Goal: Transaction & Acquisition: Purchase product/service

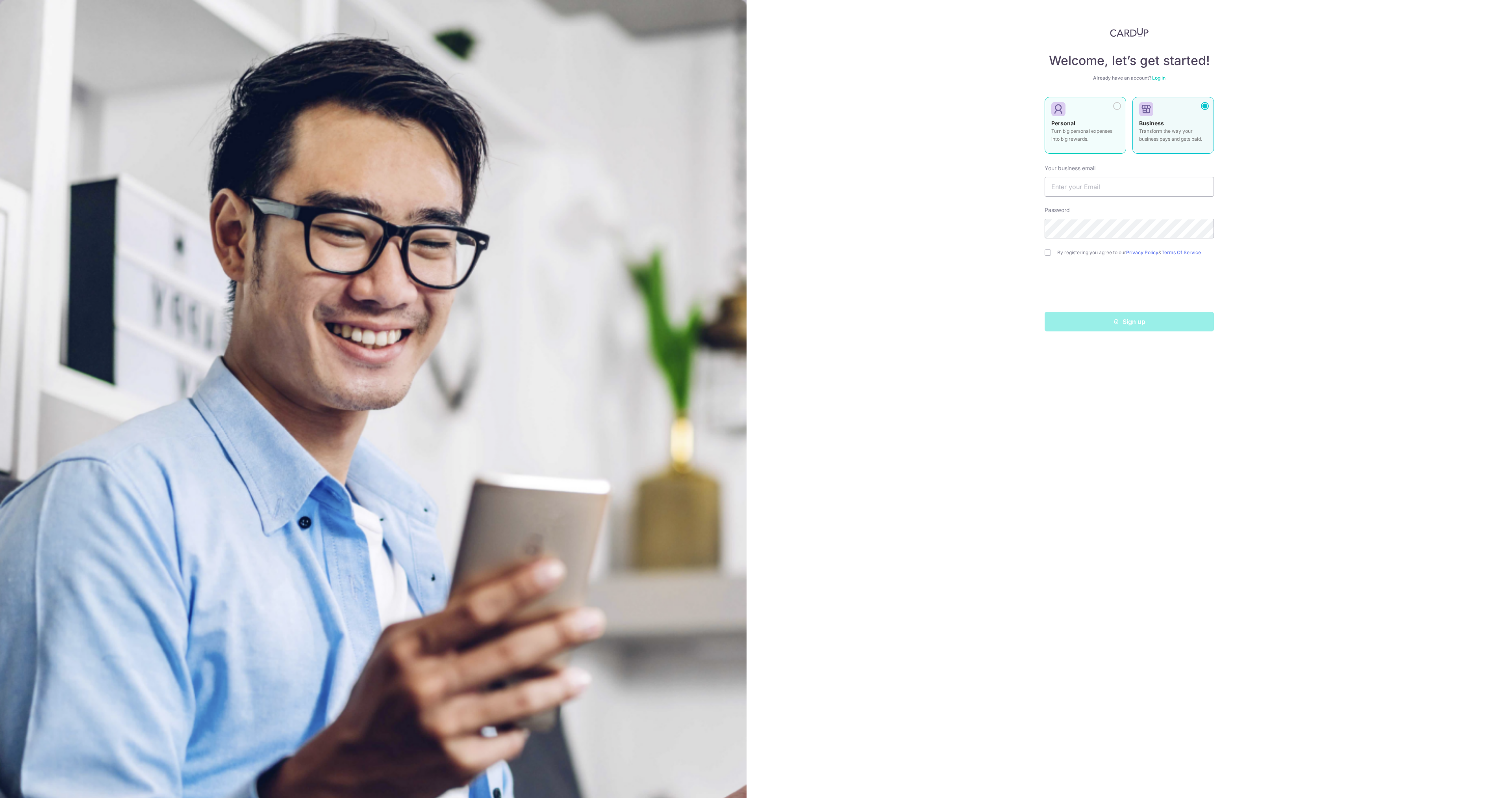
click at [1092, 124] on div "Personal Turn big personal expenses into big rewards." at bounding box center [1085, 133] width 68 height 28
click at [1106, 186] on input "text" at bounding box center [1129, 186] width 169 height 19
type input "[EMAIL_ADDRESS][DOMAIN_NAME]"
click at [1047, 251] on input "checkbox" at bounding box center [1047, 252] width 6 height 6
checkbox input "true"
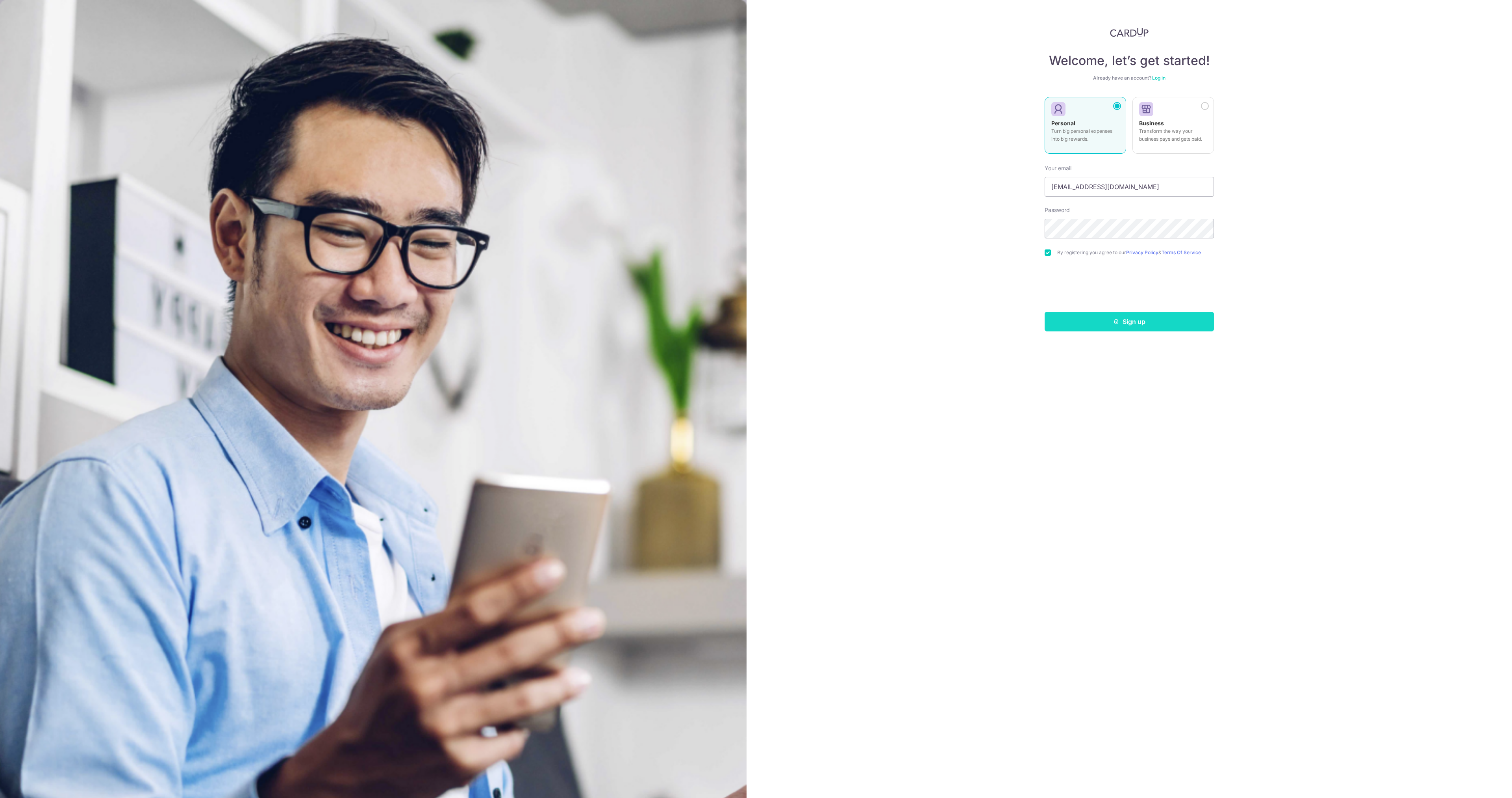
click at [1165, 324] on button "Sign up" at bounding box center [1129, 321] width 169 height 19
click at [1089, 186] on input "text" at bounding box center [1129, 186] width 169 height 19
type input "[EMAIL_ADDRESS][DOMAIN_NAME]"
click at [1096, 335] on div "Sign up" at bounding box center [1129, 340] width 179 height 19
click at [1128, 350] on button "Sign up" at bounding box center [1129, 340] width 169 height 19
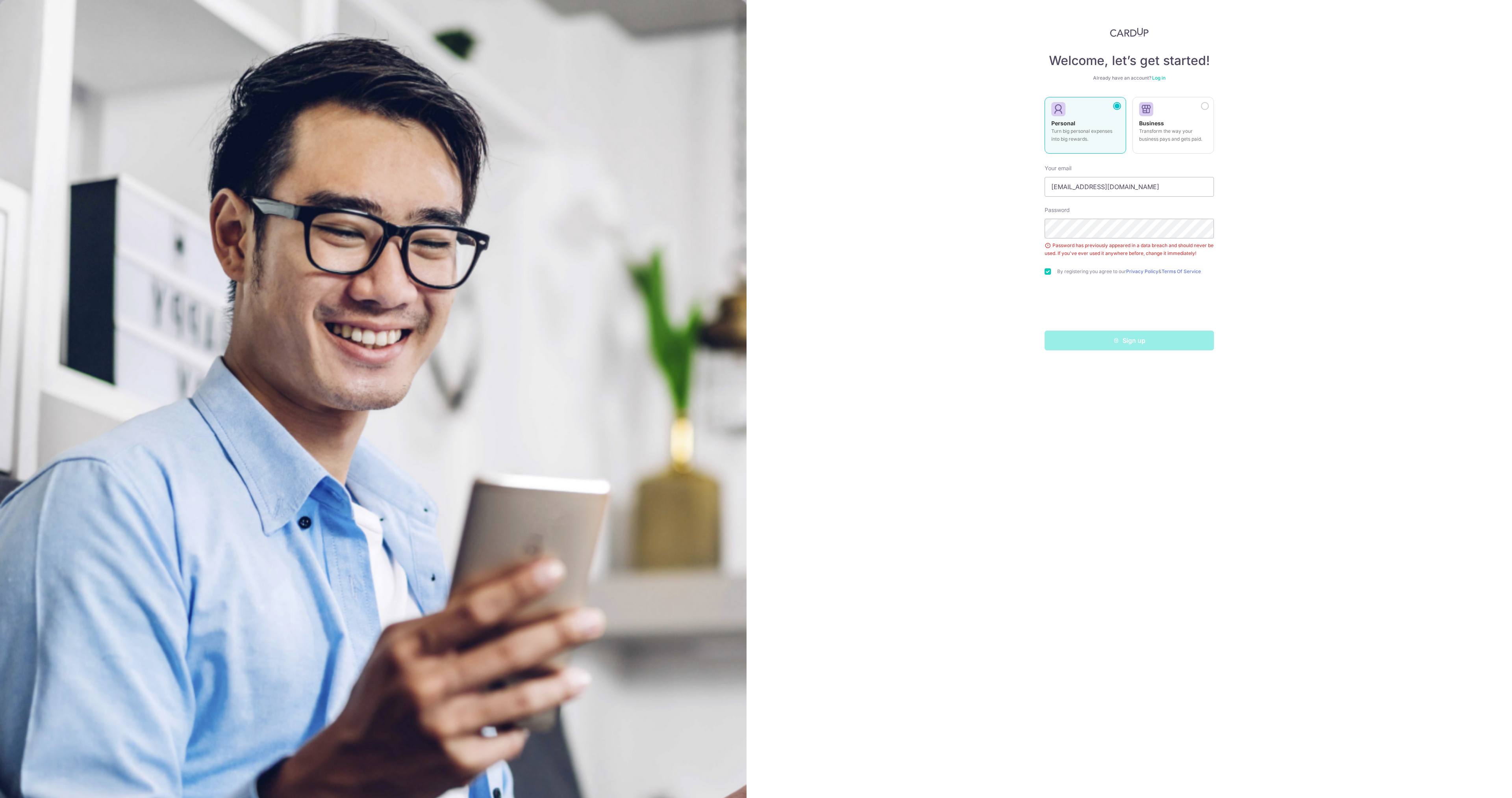
click at [1257, 268] on div "Welcome, let’s get started! Already have an account? Log in Personal Turn big p…" at bounding box center [1129, 399] width 766 height 798
click at [1141, 341] on div "Sign up" at bounding box center [1129, 340] width 179 height 19
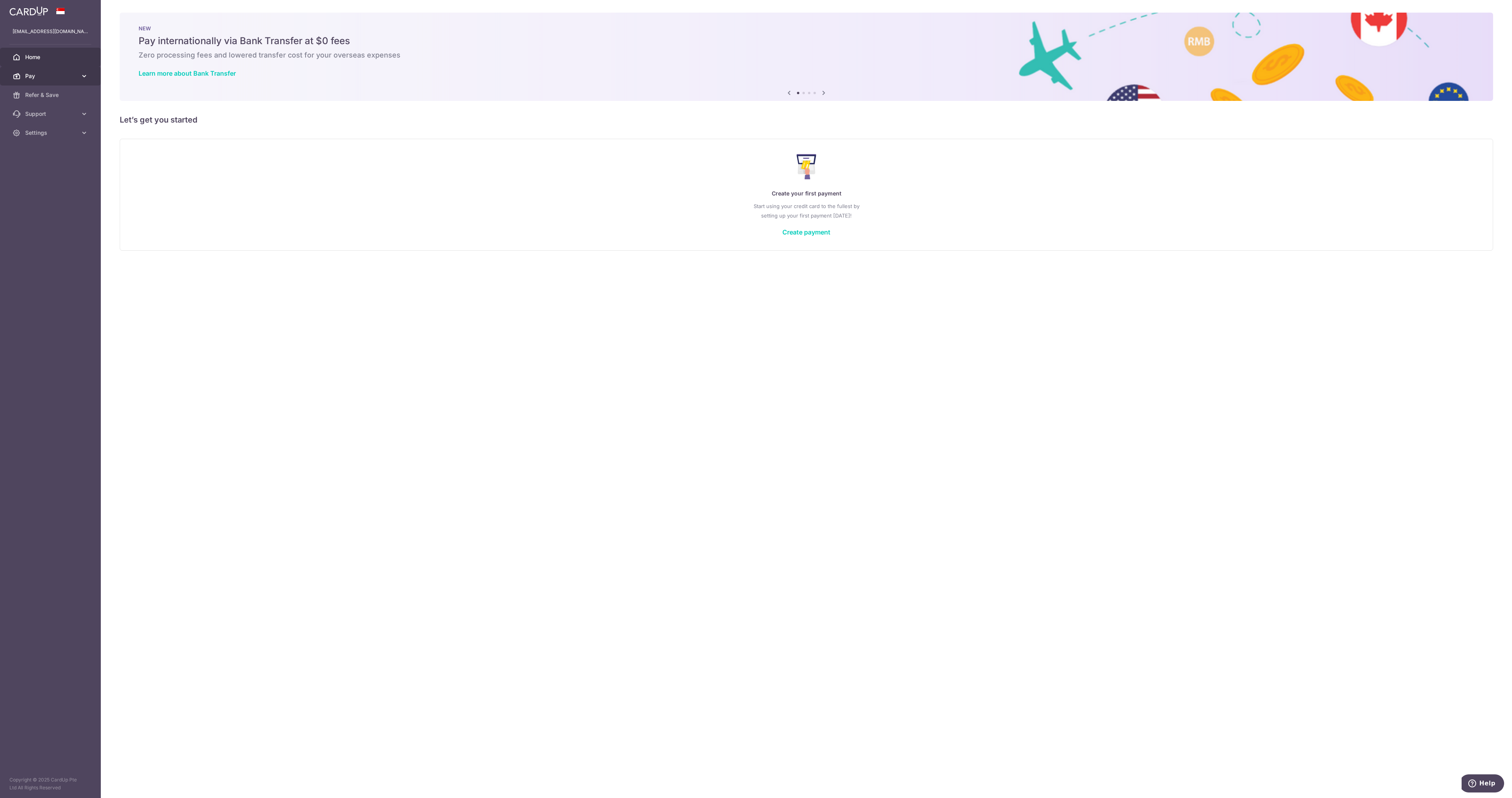
click at [83, 76] on icon at bounding box center [83, 75] width 8 height 8
click at [66, 91] on span "Payments" at bounding box center [51, 94] width 52 height 8
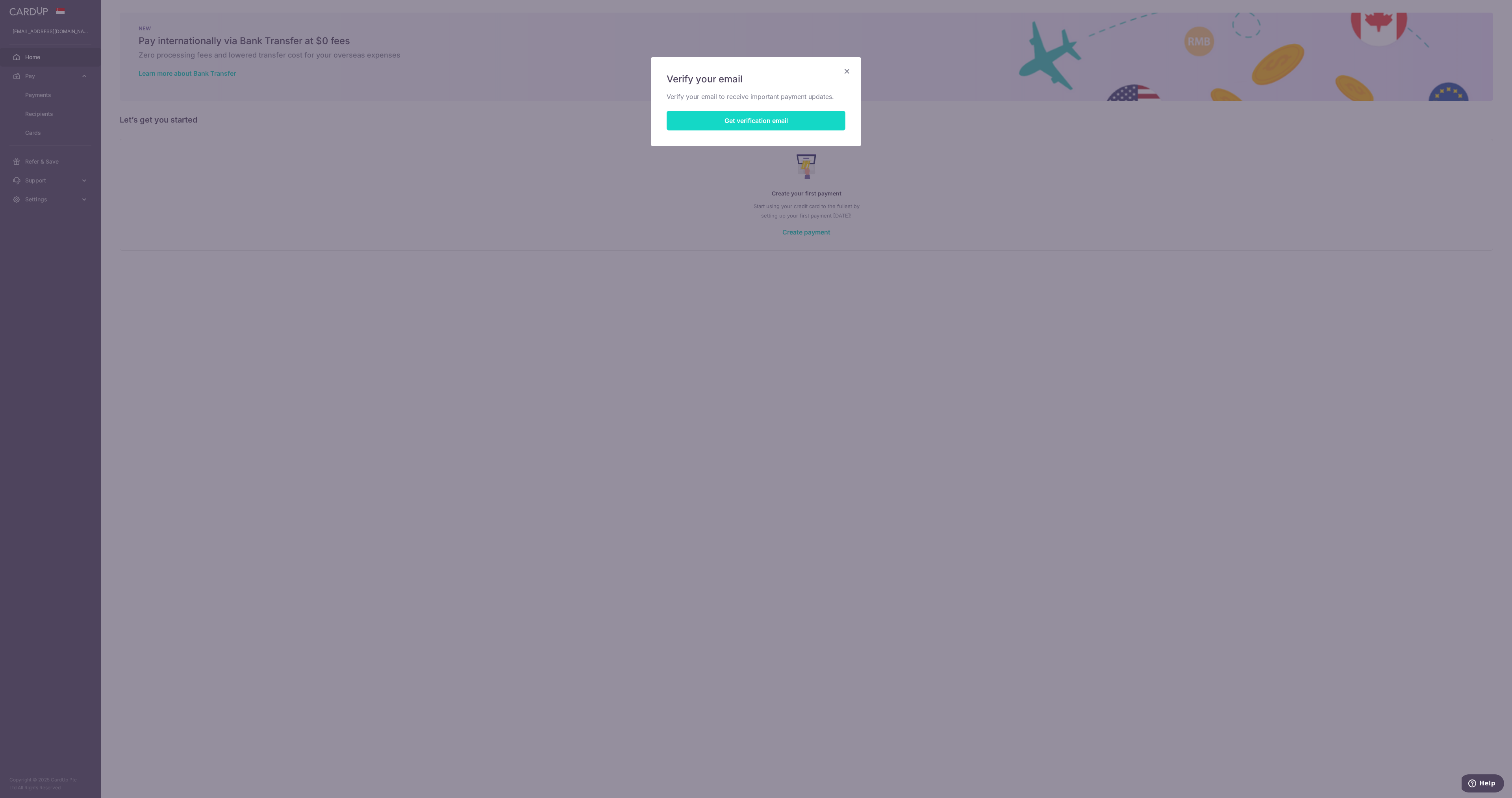
click at [805, 114] on button "Get verification email" at bounding box center [756, 120] width 179 height 19
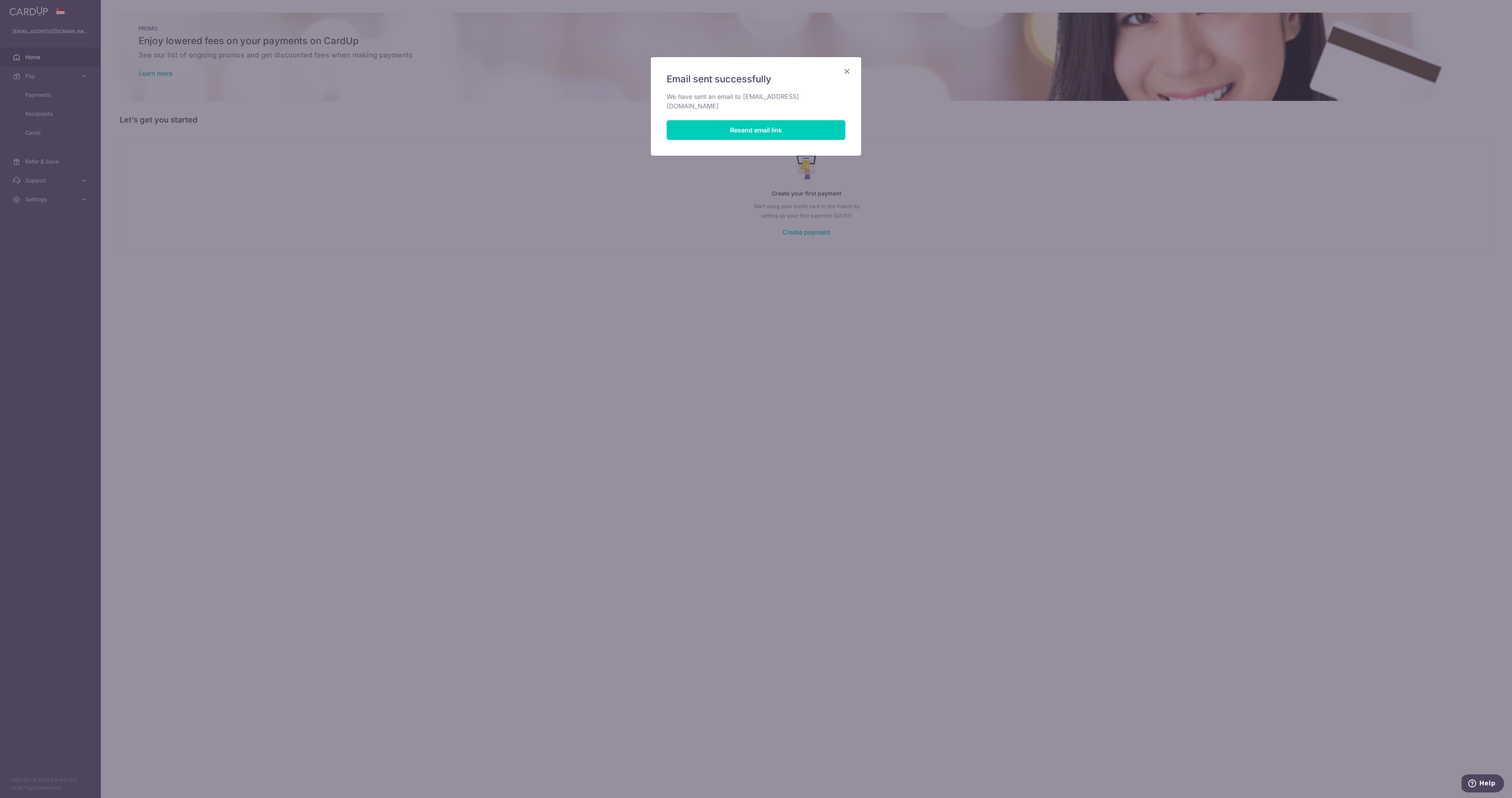
click at [913, 305] on div "Email sent successfully We have sent an email to ajay996@gmail.com Resend email…" at bounding box center [756, 399] width 1512 height 798
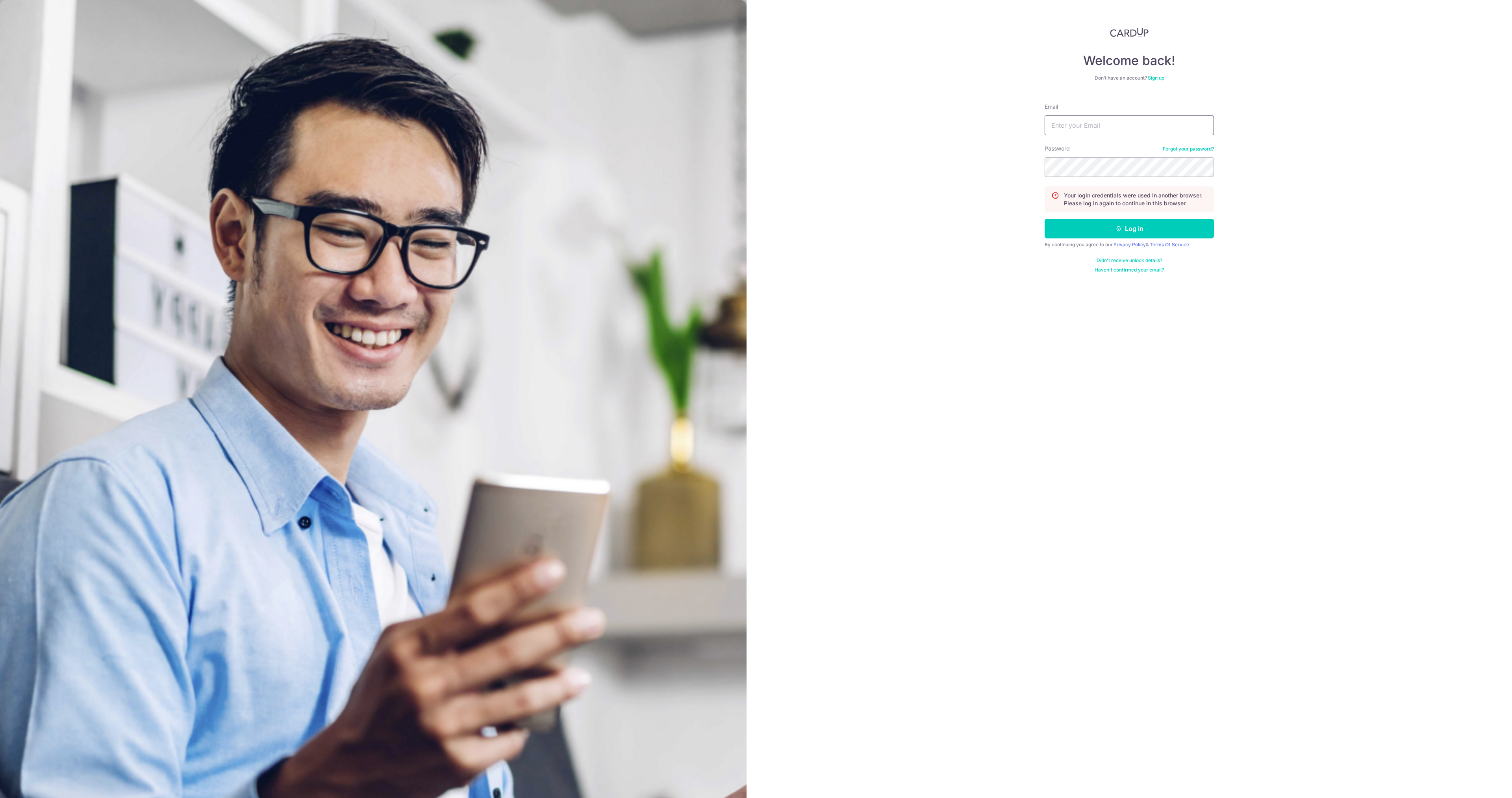
click at [1071, 125] on input "Email" at bounding box center [1129, 125] width 169 height 19
type input "[EMAIL_ADDRESS][DOMAIN_NAME]"
click at [1045, 218] on button "Log in" at bounding box center [1129, 228] width 169 height 19
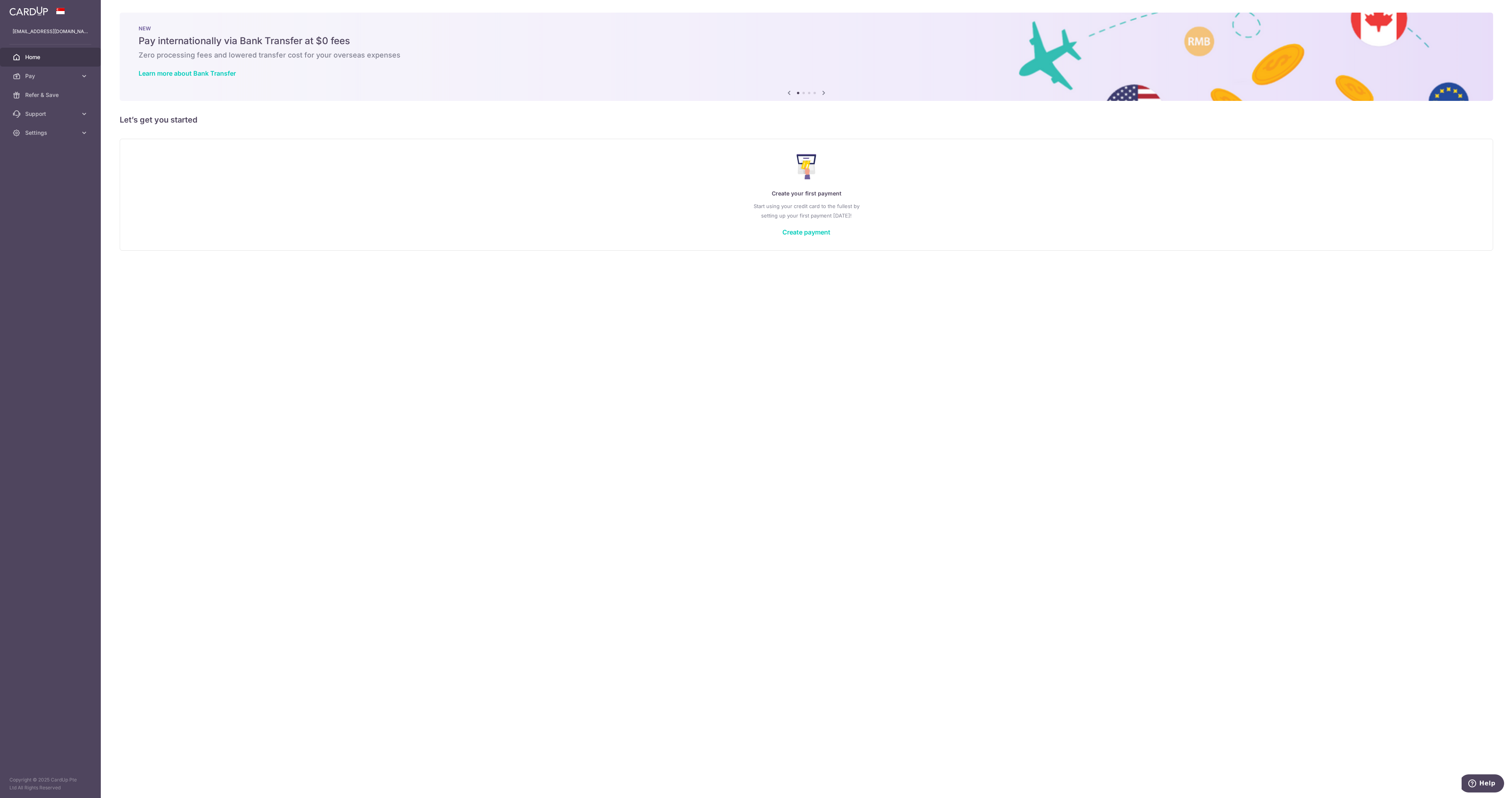
click at [69, 66] on link "Home" at bounding box center [51, 57] width 101 height 19
click at [88, 75] on icon at bounding box center [83, 75] width 8 height 8
click at [70, 97] on span "Payments" at bounding box center [51, 94] width 52 height 8
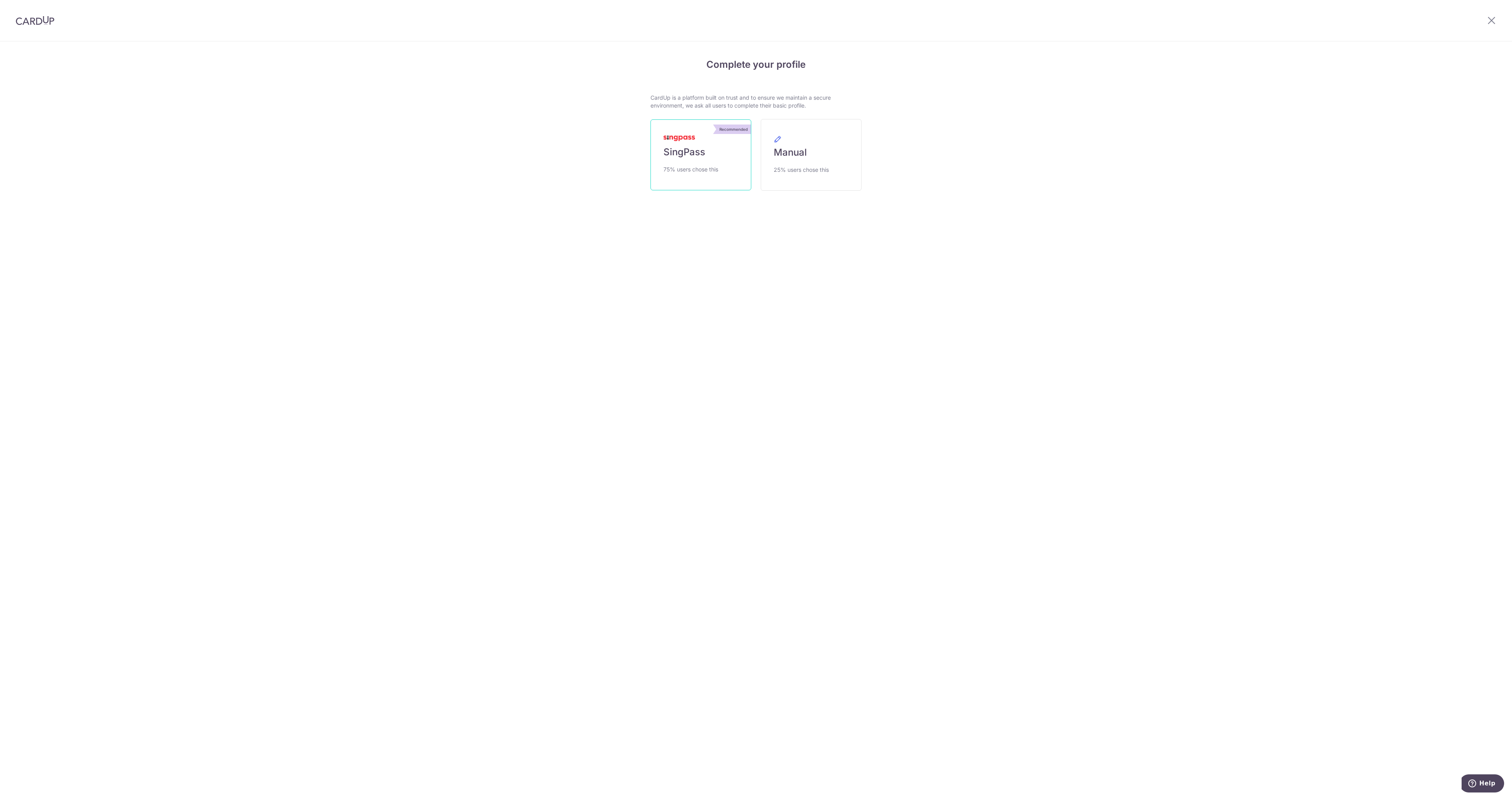
click at [711, 154] on link "Recommended SingPass 75% users chose this" at bounding box center [702, 155] width 101 height 71
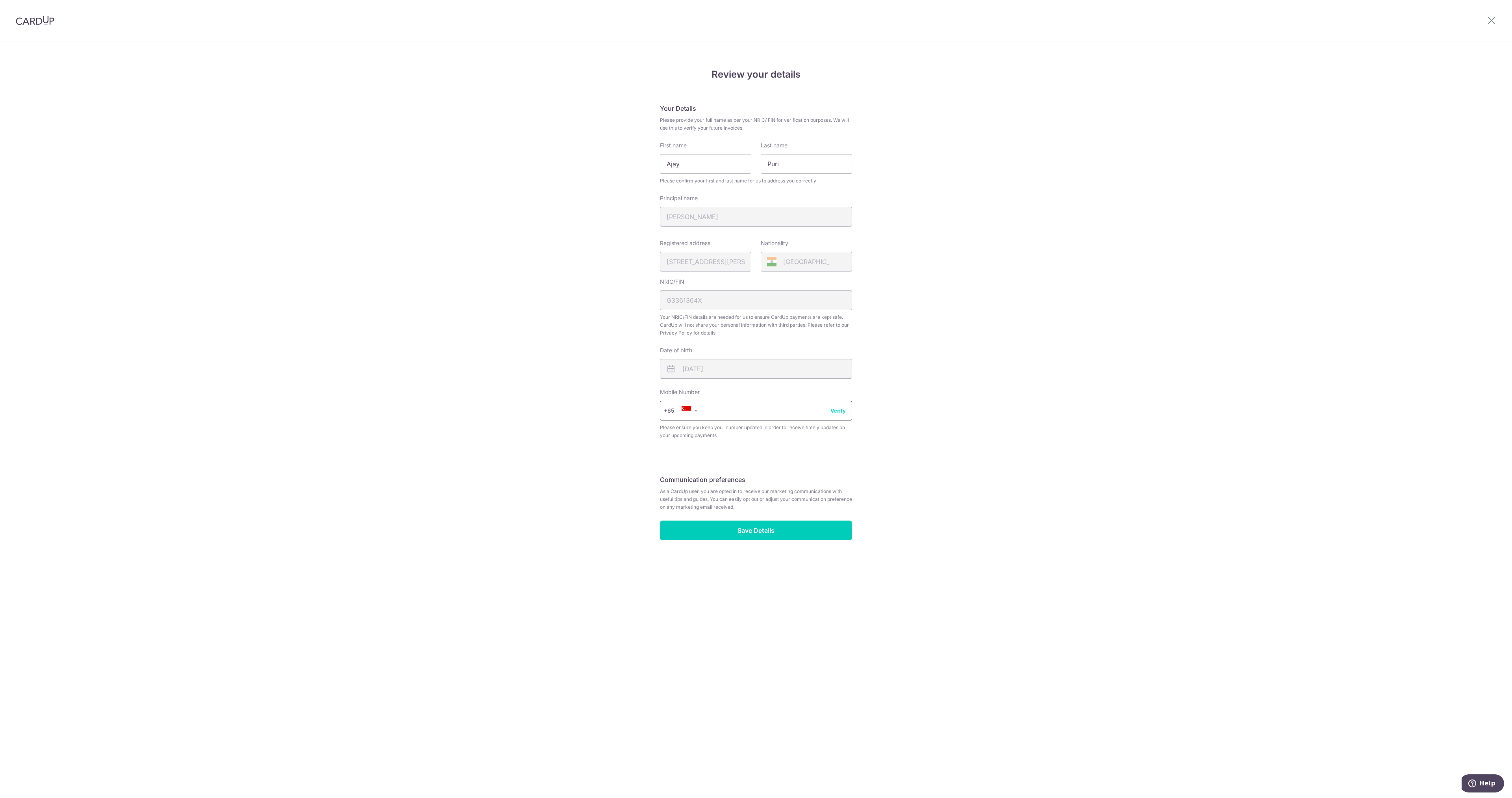
click at [734, 409] on input "text" at bounding box center [756, 410] width 192 height 19
type input "83636881"
click at [961, 526] on div "Review your details Your Details Please provide your full name as per your NRIC…" at bounding box center [756, 420] width 1512 height 756
click at [784, 536] on input "Save Details" at bounding box center [756, 530] width 192 height 19
drag, startPoint x: 831, startPoint y: 415, endPoint x: 835, endPoint y: 409, distance: 7.2
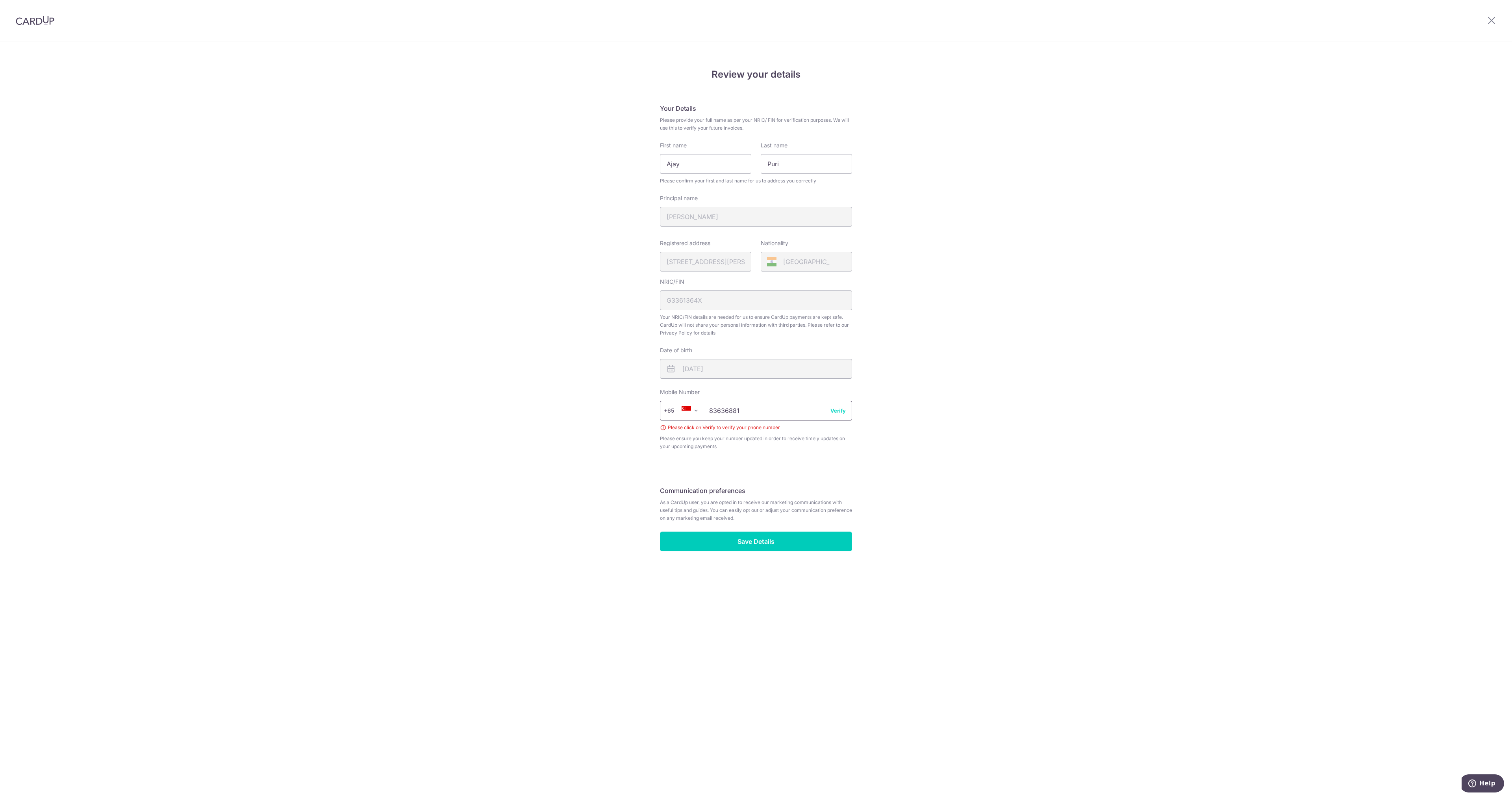
click at [831, 414] on input "83636881" at bounding box center [756, 410] width 192 height 19
click at [836, 408] on button "Verify" at bounding box center [838, 410] width 15 height 8
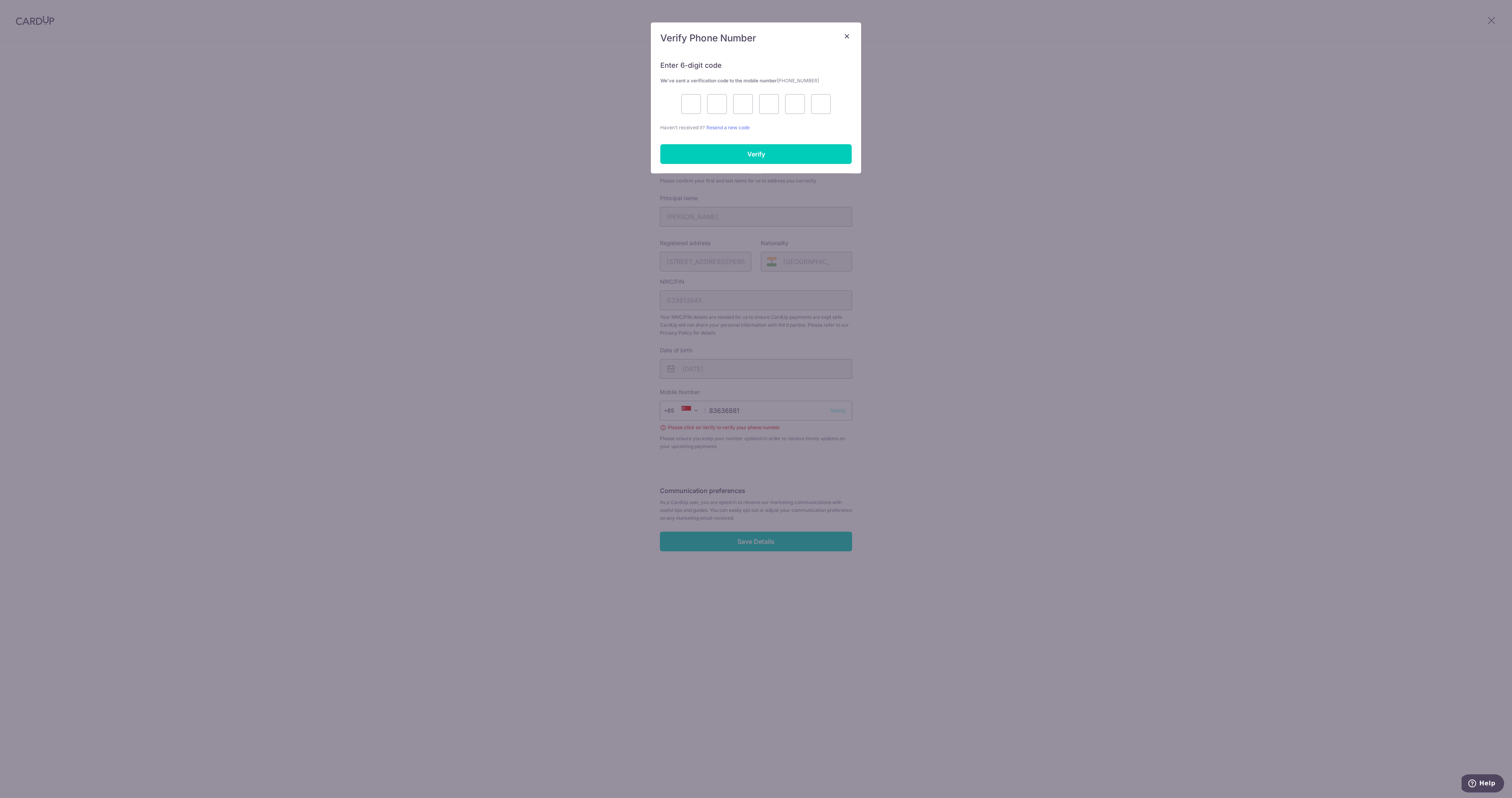
click at [699, 115] on div "Enter 6-digit code We’ve sent a verification code to the mobile number +6583636…" at bounding box center [756, 91] width 191 height 80
click at [691, 99] on input "text" at bounding box center [691, 104] width 19 height 19
type input "7"
type input "9"
type input "1"
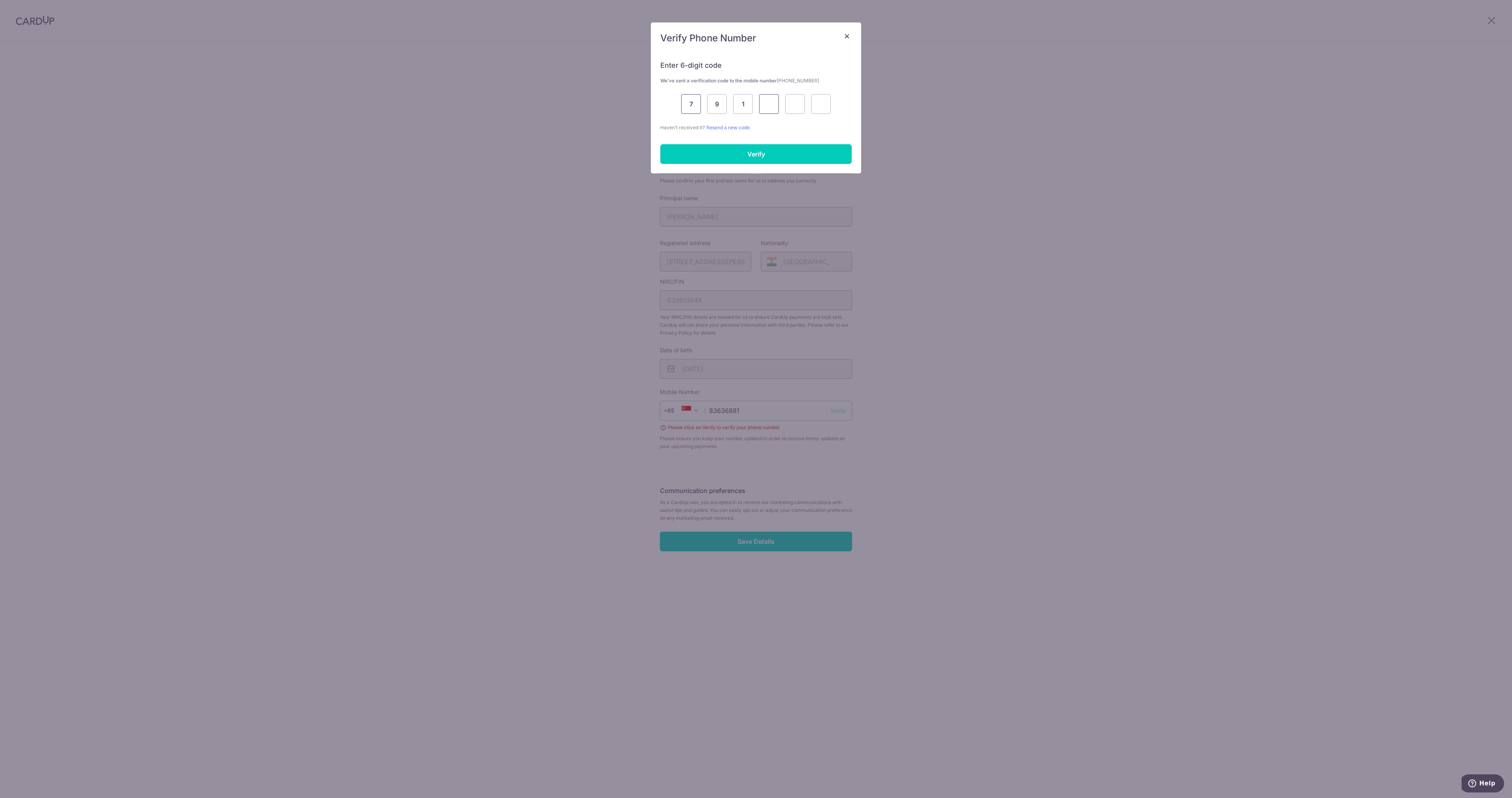
type input "0"
type input "5"
type input "7"
click at [786, 149] on input "Verify" at bounding box center [756, 154] width 191 height 19
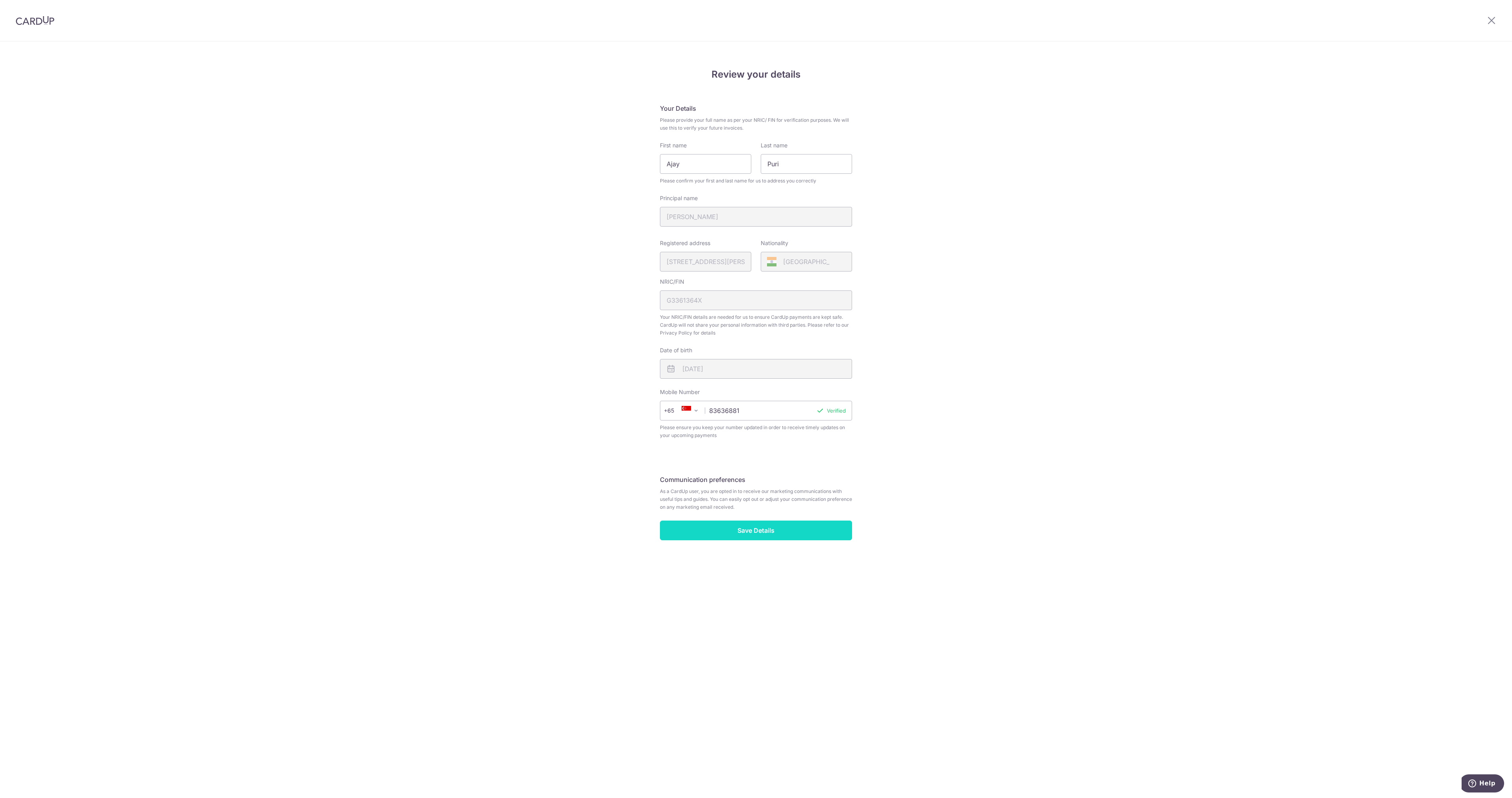
click at [784, 533] on input "Save Details" at bounding box center [756, 530] width 192 height 19
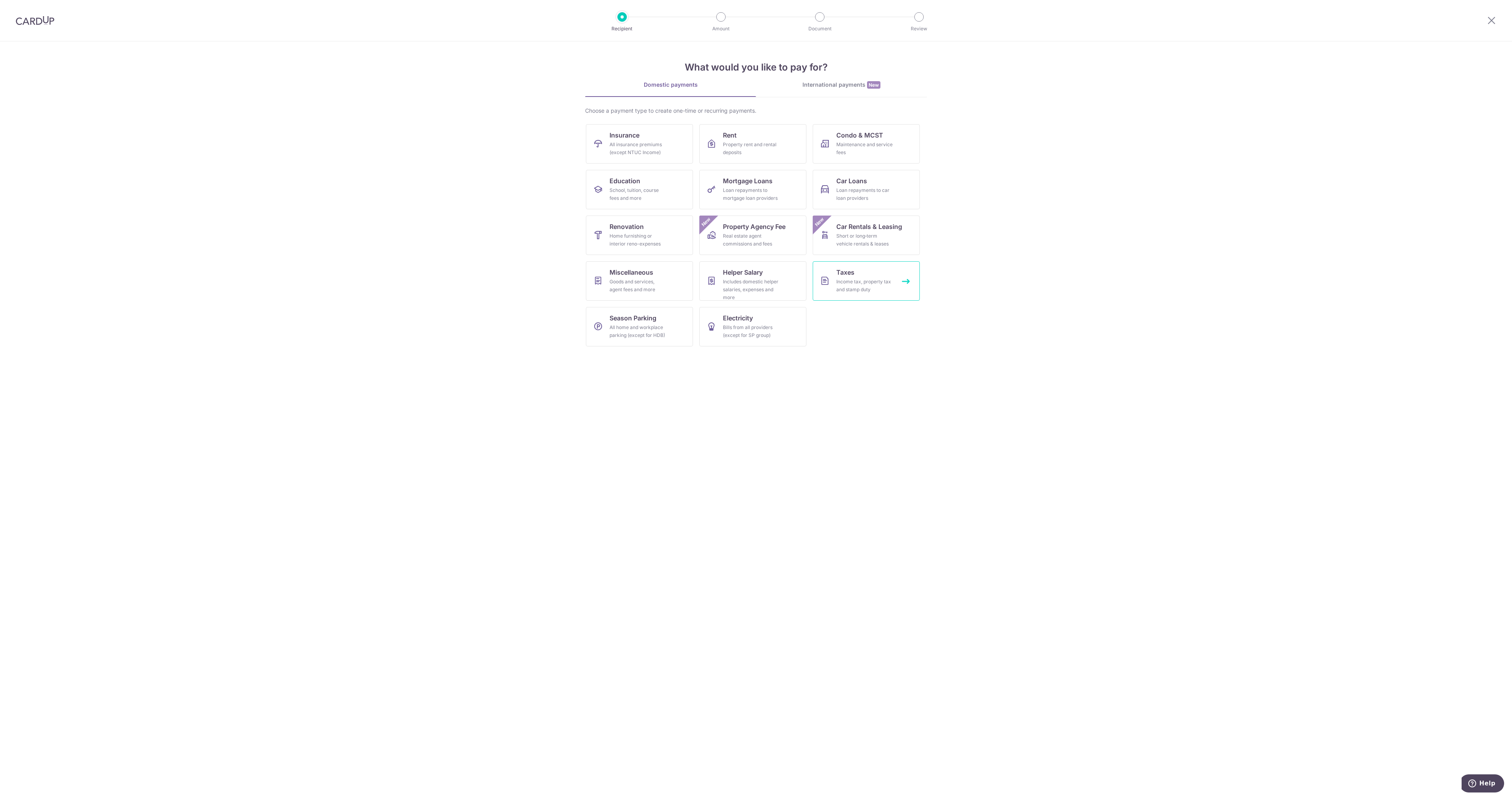
click at [835, 263] on link "Taxes Income tax, property tax and stamp duty" at bounding box center [866, 281] width 107 height 40
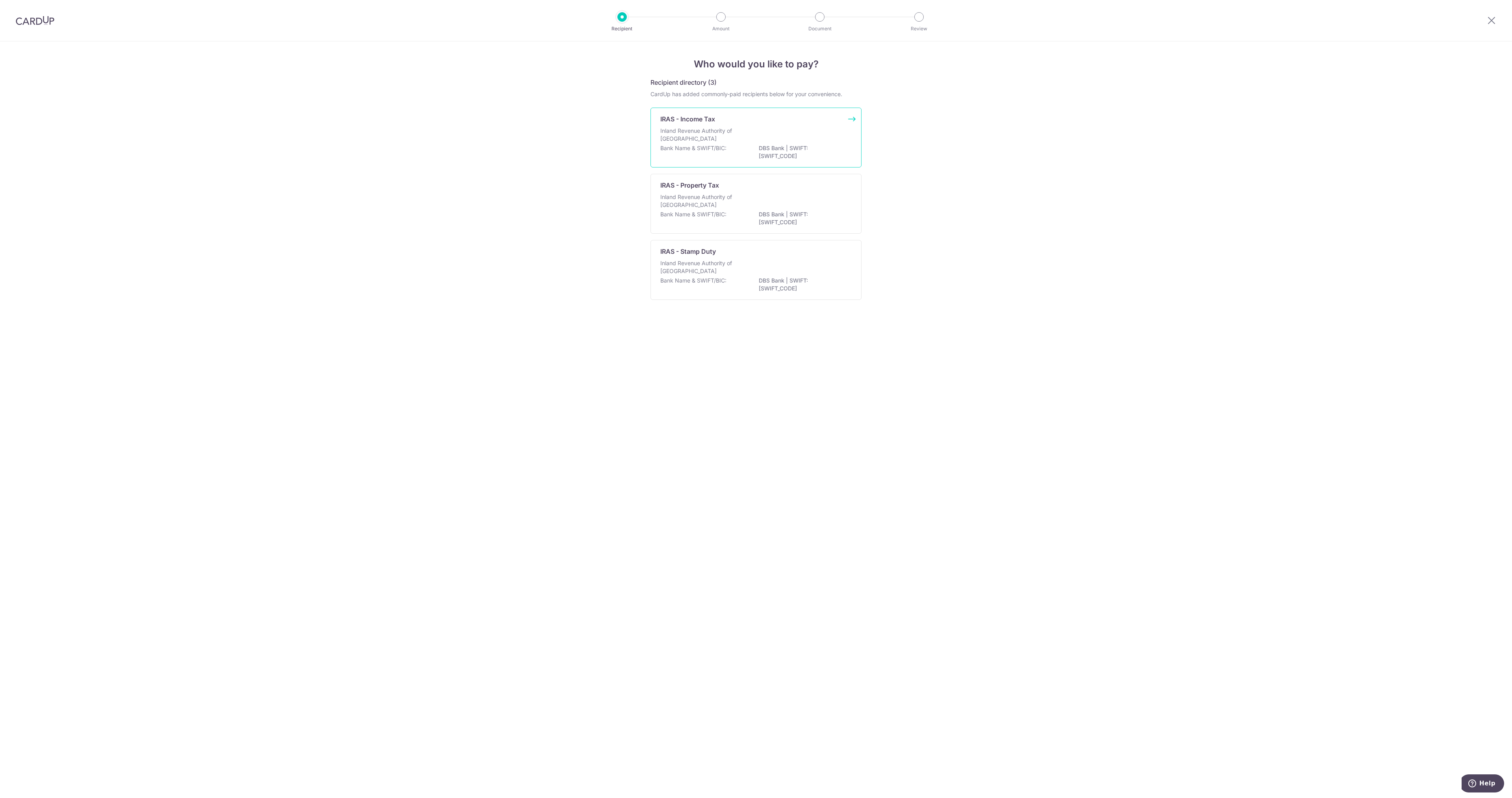
click at [712, 123] on p "IRAS - Income Tax" at bounding box center [687, 118] width 55 height 9
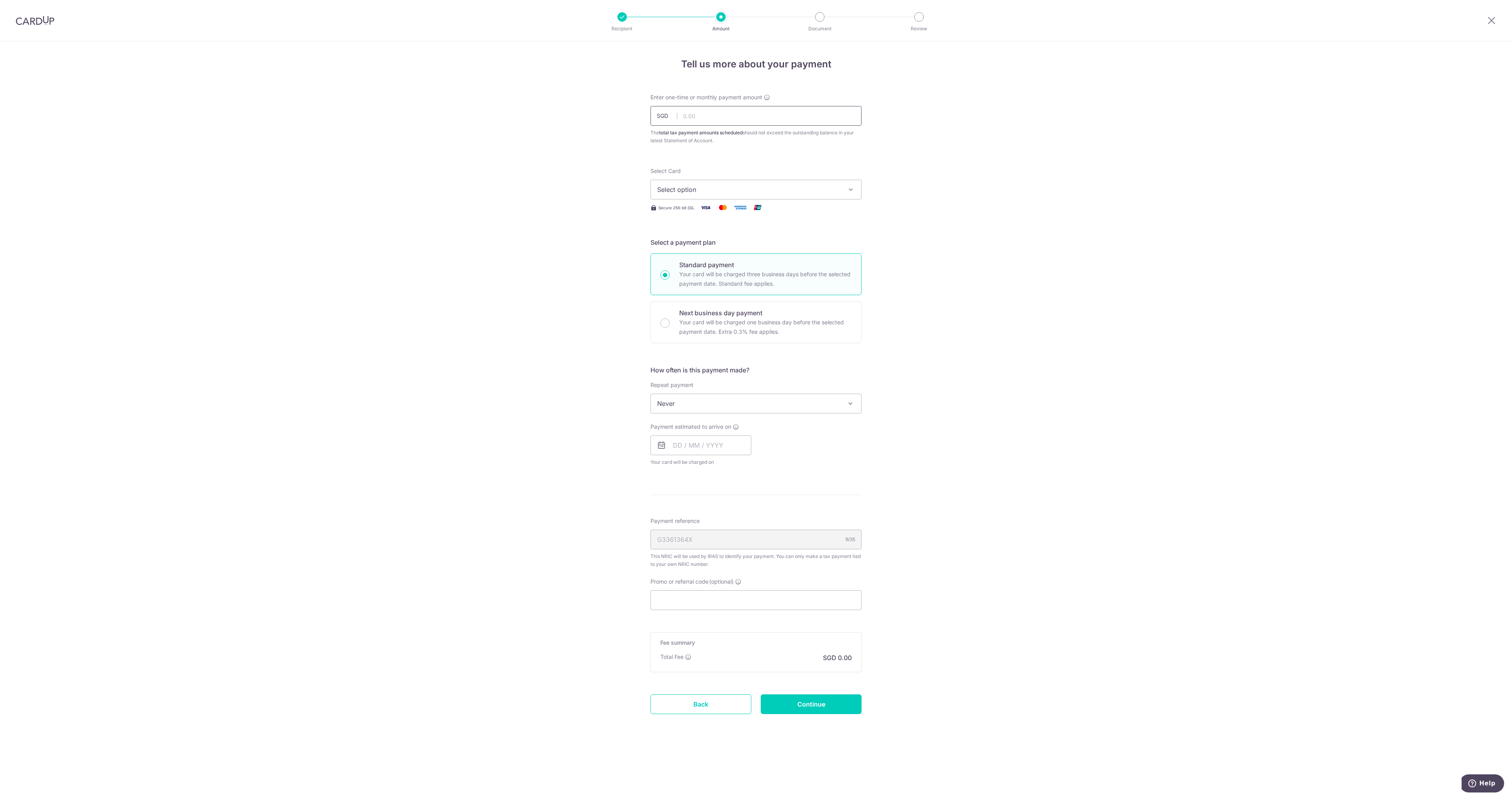
click at [790, 125] on input "text" at bounding box center [756, 116] width 211 height 19
click at [772, 102] on div "Enter one-time or monthly payment amount SGD The total tax payment amounts sche…" at bounding box center [756, 119] width 211 height 51
click at [772, 116] on input "text" at bounding box center [756, 116] width 211 height 19
click at [740, 579] on icon at bounding box center [738, 581] width 6 height 6
click at [740, 590] on input "Promo or referral code (optional) Enter either a promo code or a referral code …" at bounding box center [756, 600] width 211 height 19
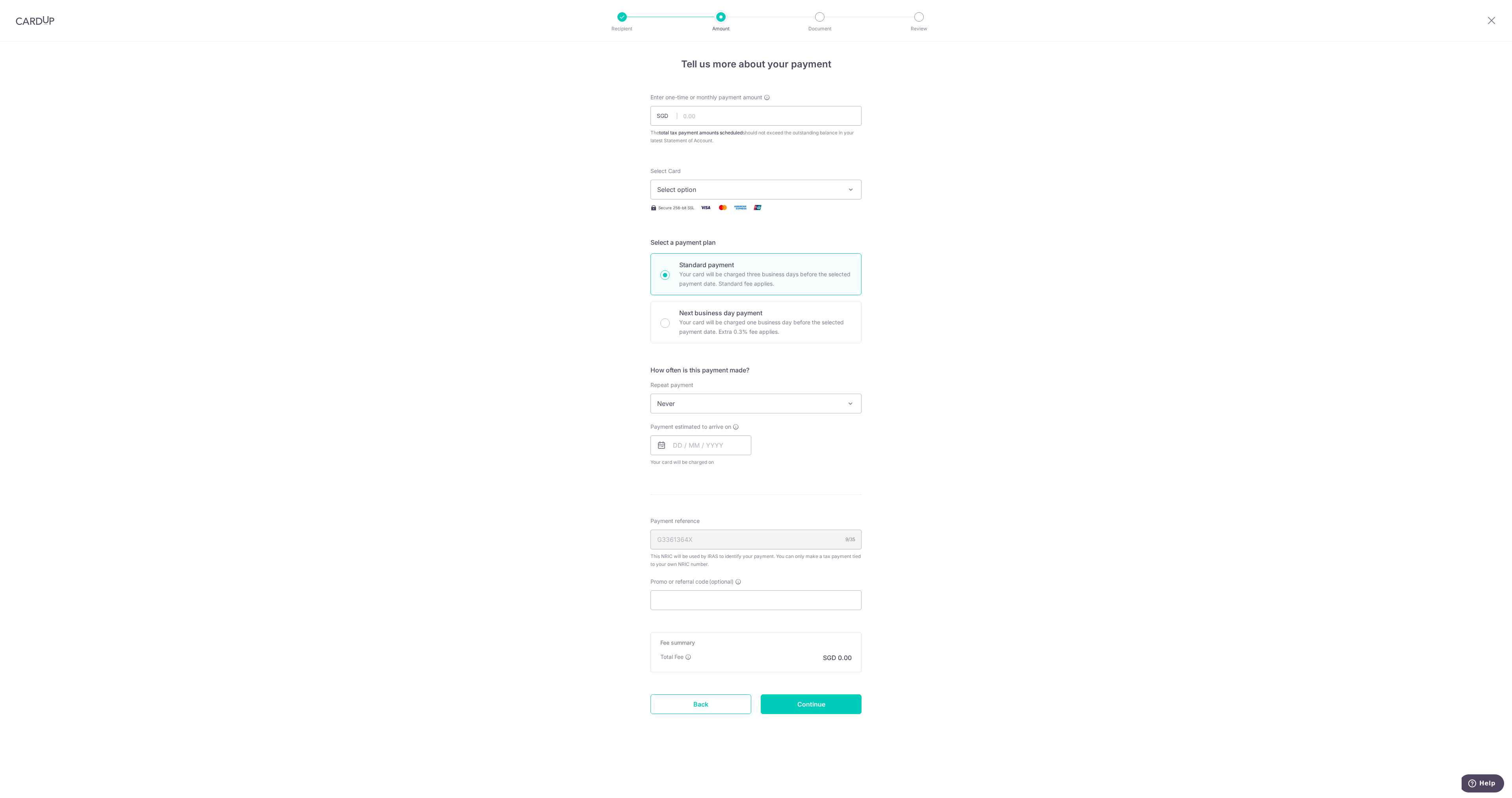
click at [752, 192] on span "Select option" at bounding box center [749, 189] width 184 height 9
